Goal: Information Seeking & Learning: Find specific page/section

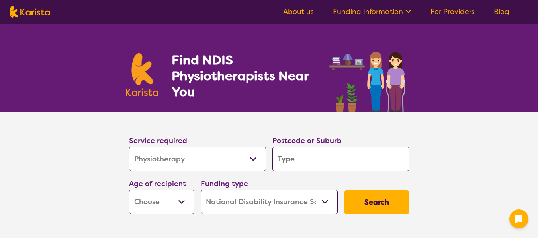
select select "Physiotherapy"
select select "NDIS"
select select "Physiotherapy"
select select "NDIS"
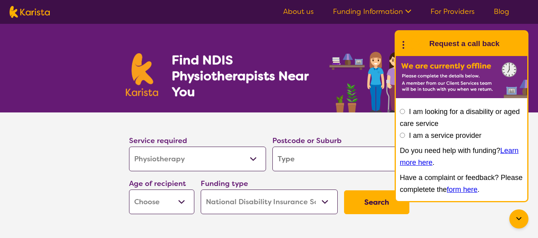
click at [322, 163] on input "search" at bounding box center [340, 159] width 137 height 25
type input "5"
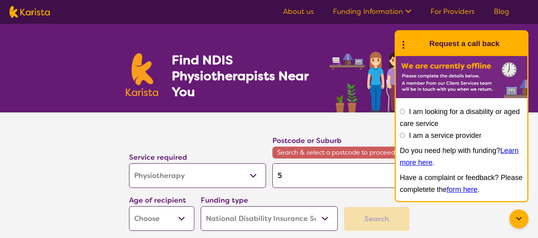
type input "50"
type input "502"
type input "5025"
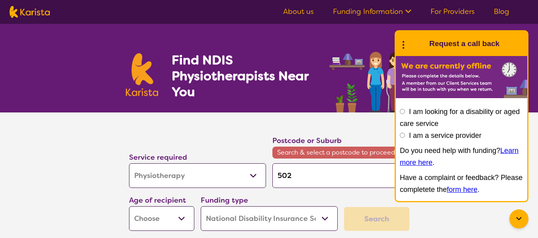
type input "5025"
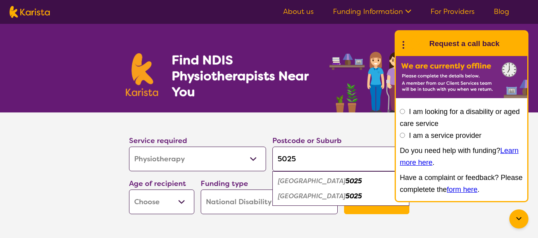
type input "5025"
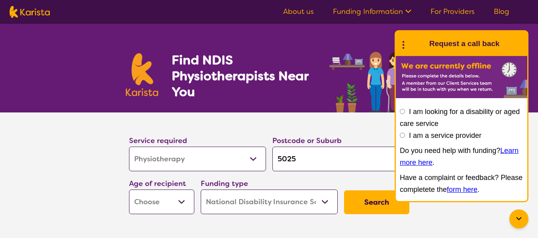
click at [189, 204] on select "Early Childhood - 0 to 9 Child - 10 to 11 Adolescent - 12 to 17 Adult - 18 to 6…" at bounding box center [161, 202] width 65 height 25
select select "AD"
click at [129, 190] on select "Early Childhood - 0 to 9 Child - 10 to 11 Adolescent - 12 to 17 Adult - 18 to 6…" at bounding box center [161, 202] width 65 height 25
select select "AD"
click at [328, 199] on select "Home Care Package (HCP) National Disability Insurance Scheme (NDIS) I don't know" at bounding box center [269, 202] width 137 height 25
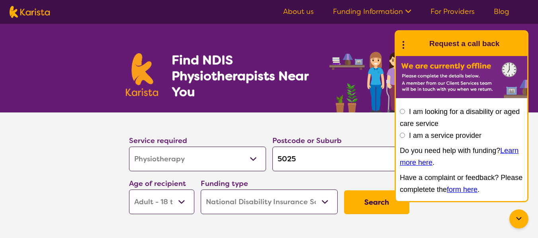
select select "i-don-t-know"
click at [201, 190] on select "Home Care Package (HCP) National Disability Insurance Scheme (NDIS) I don't know" at bounding box center [269, 202] width 137 height 25
select select "i-don-t-know"
click at [350, 195] on button "Search" at bounding box center [376, 203] width 65 height 24
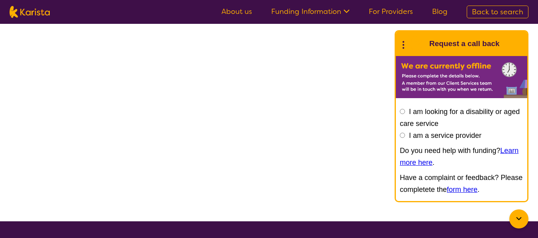
select select "Physiotherapy"
select select "AD"
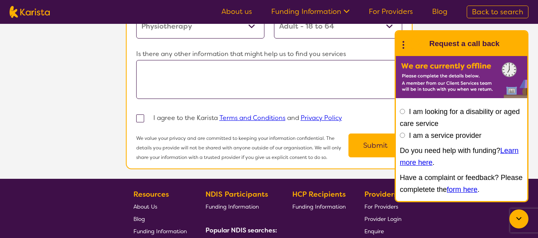
scroll to position [681, 0]
